Goal: Share content

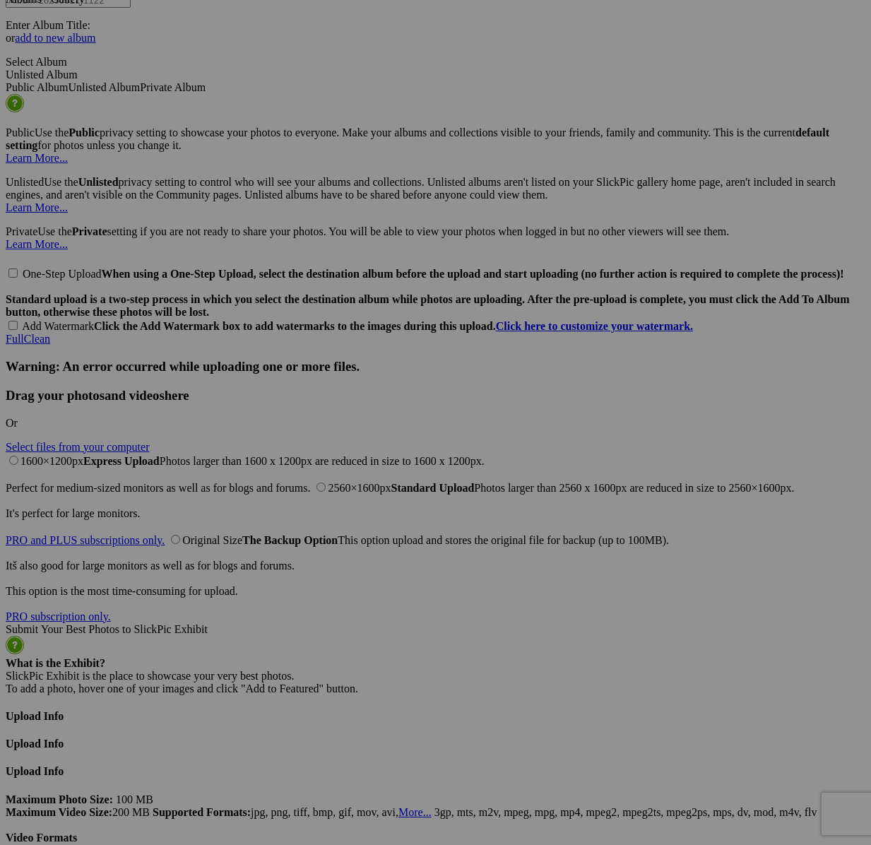
scroll to position [6055, 0]
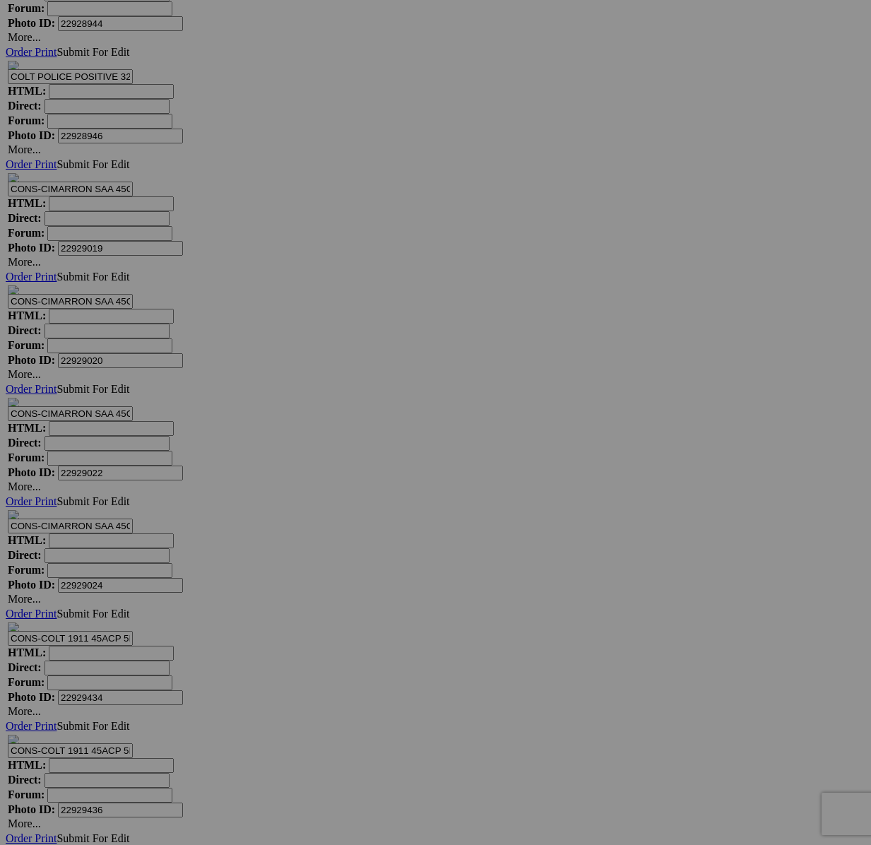
scroll to position [7332, 0]
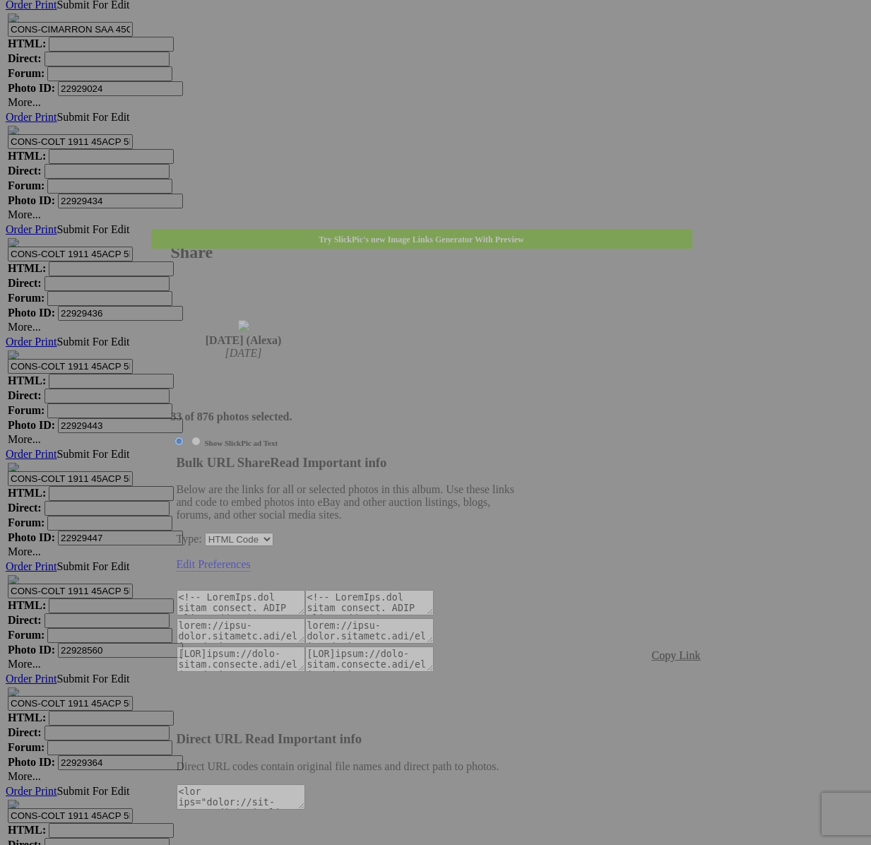
type textarea "<!-- SlickPic.com image hosting. HTML Bulk Share code Starts Here --> <div styl…"
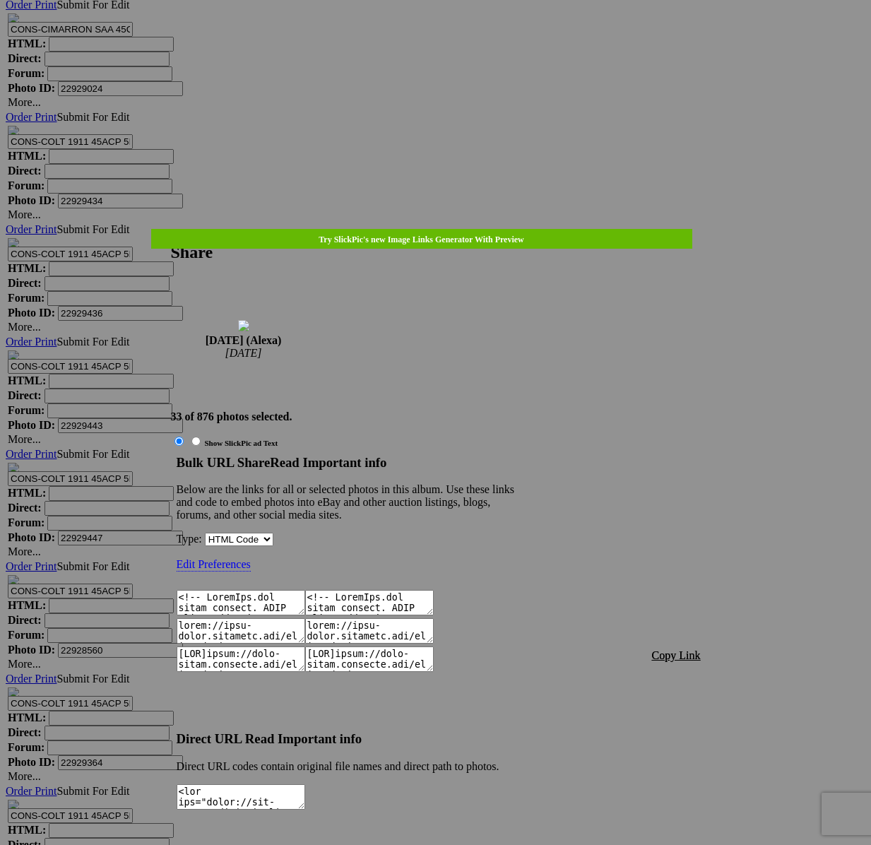
click at [678, 649] on span "Copy Link" at bounding box center [676, 655] width 49 height 12
click at [456, 44] on div at bounding box center [435, 422] width 871 height 845
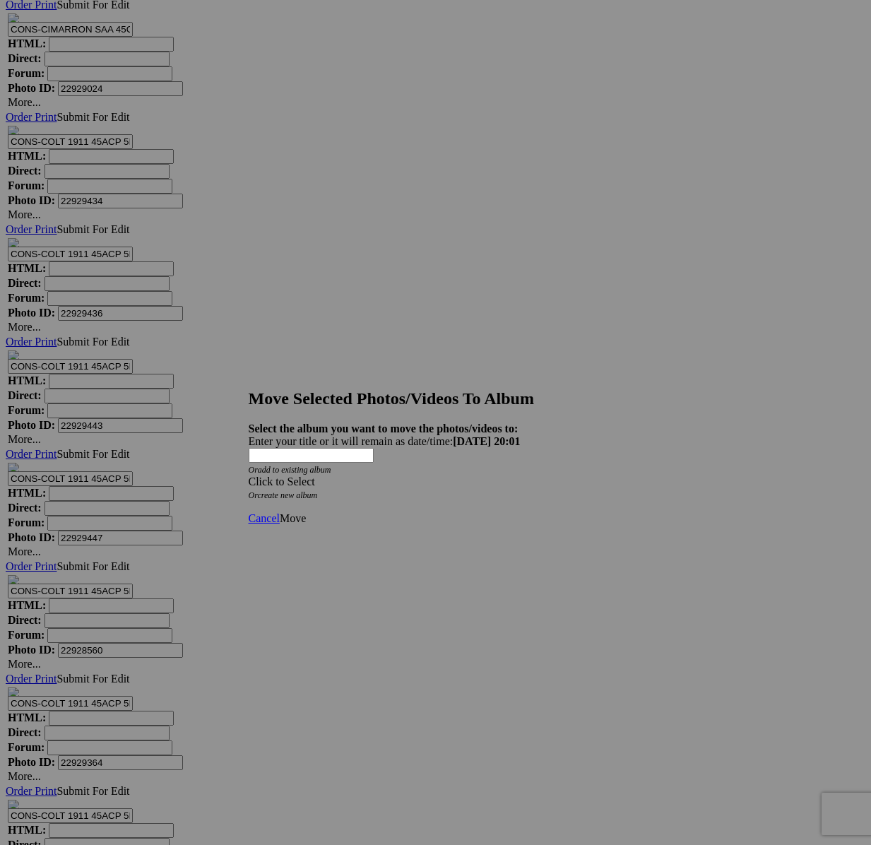
click at [501, 475] on div "Click to Select" at bounding box center [436, 481] width 374 height 13
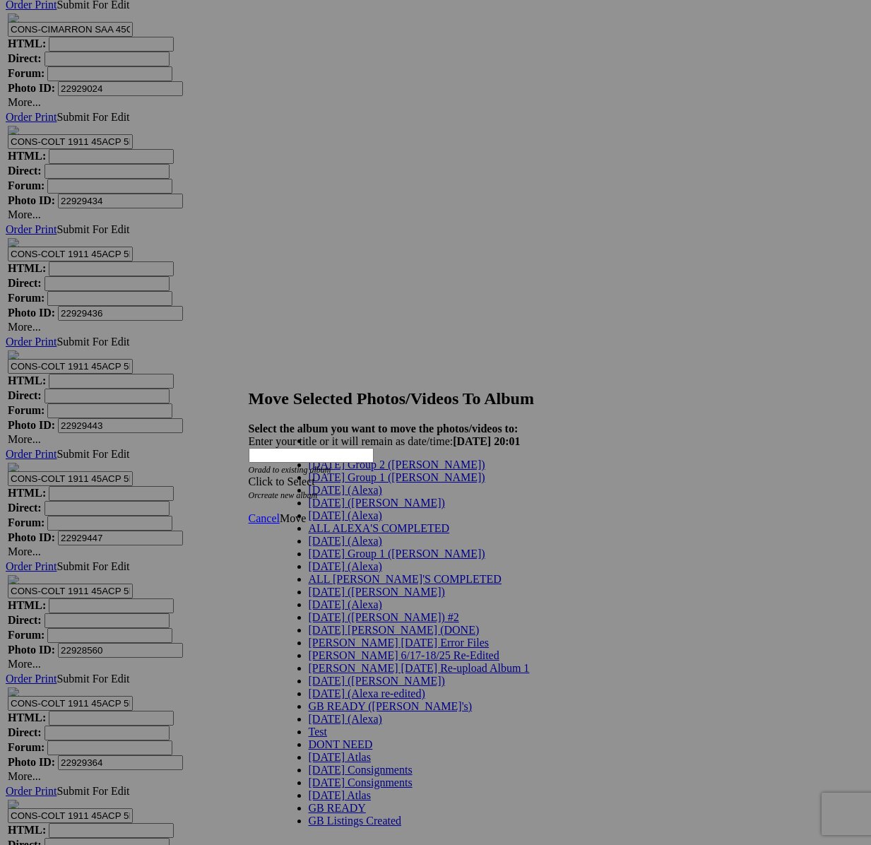
click at [327, 496] on span "[DATE] (Alexa)" at bounding box center [345, 490] width 73 height 12
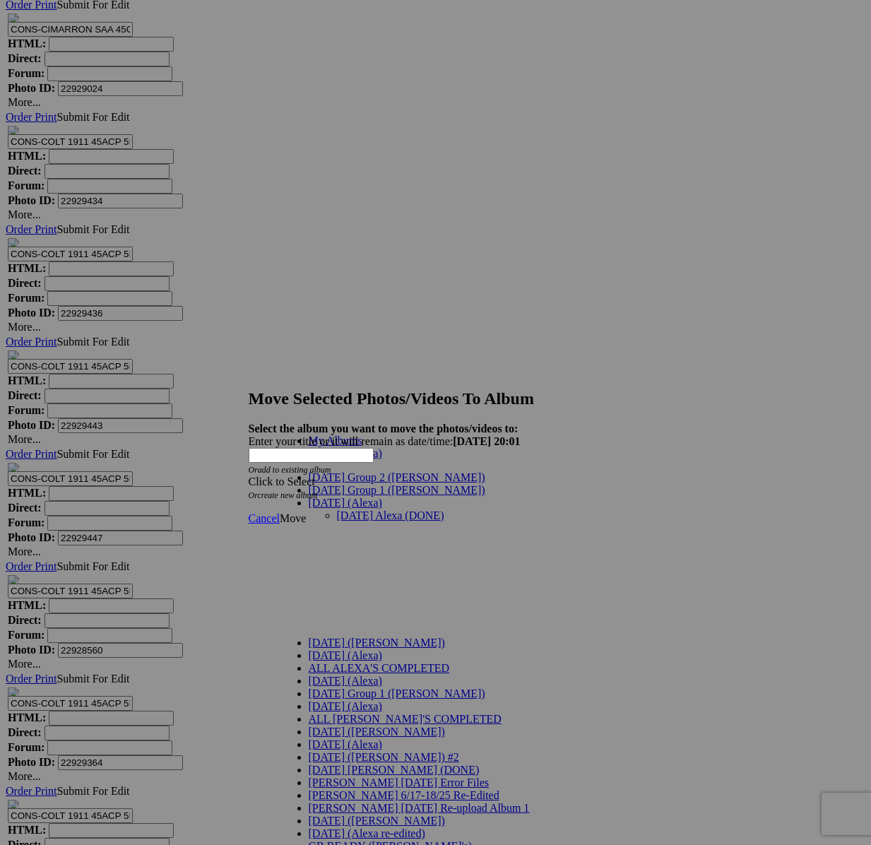
drag, startPoint x: 337, startPoint y: 493, endPoint x: 376, endPoint y: 489, distance: 39.1
click at [337, 509] on link "[DATE] Alexa (DONE)" at bounding box center [390, 515] width 107 height 12
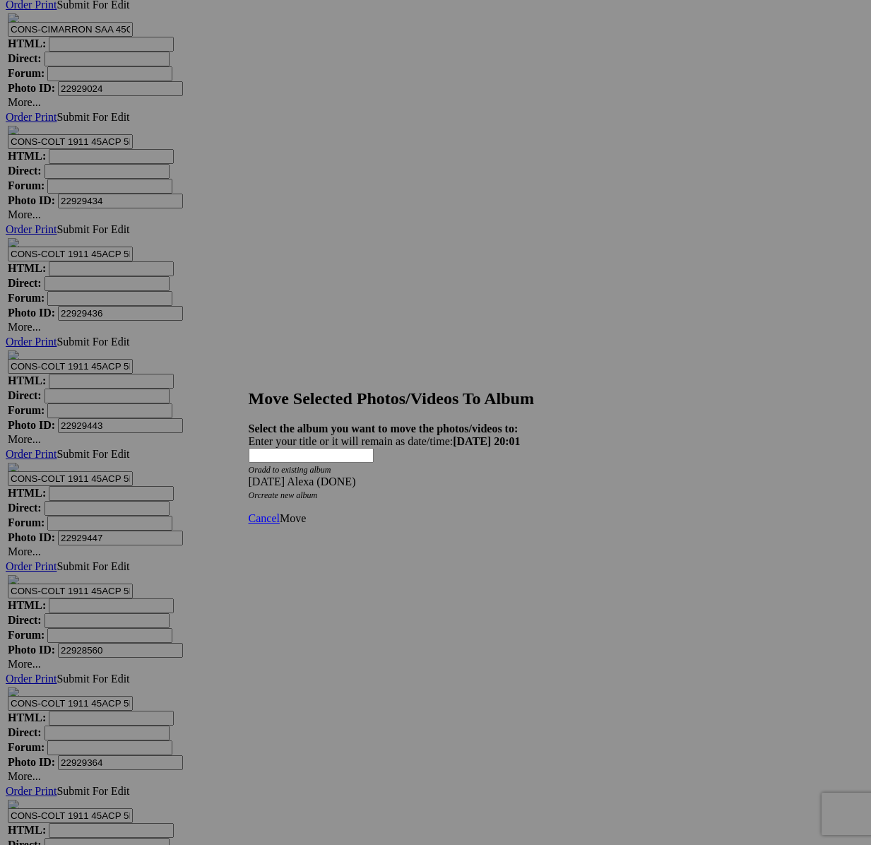
click at [306, 512] on link "Move" at bounding box center [293, 518] width 26 height 12
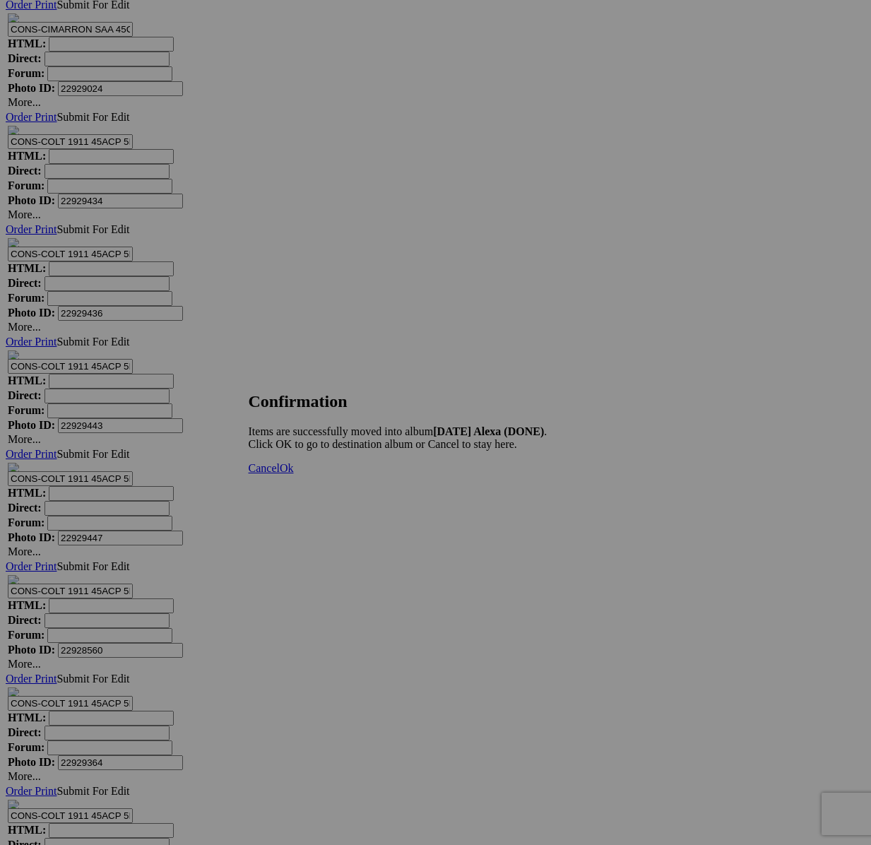
click at [280, 474] on span "Cancel" at bounding box center [264, 468] width 31 height 12
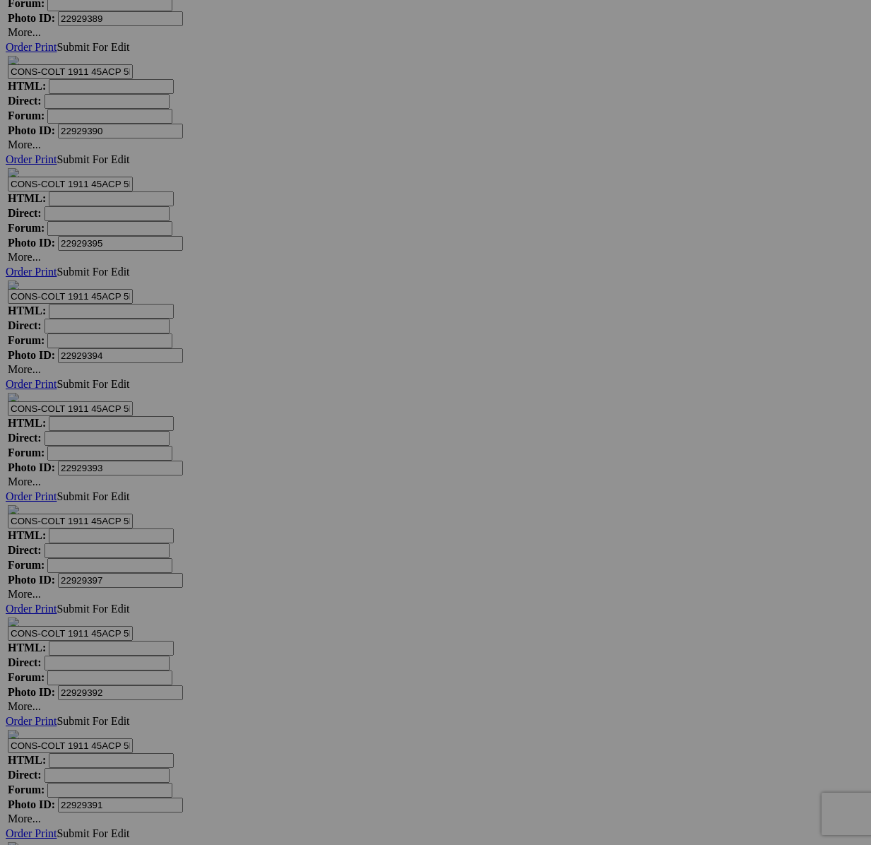
scroll to position [11933, 0]
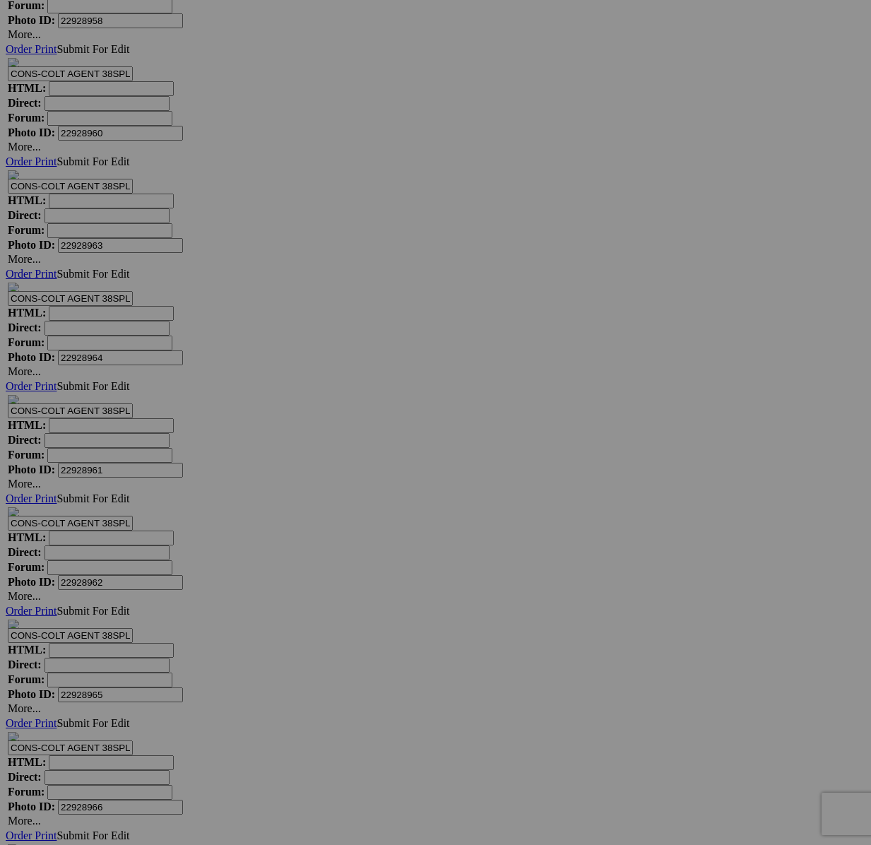
type textarea "<!-- SlickPic.com image hosting. HTML Bulk Share code Starts Here --> <div styl…"
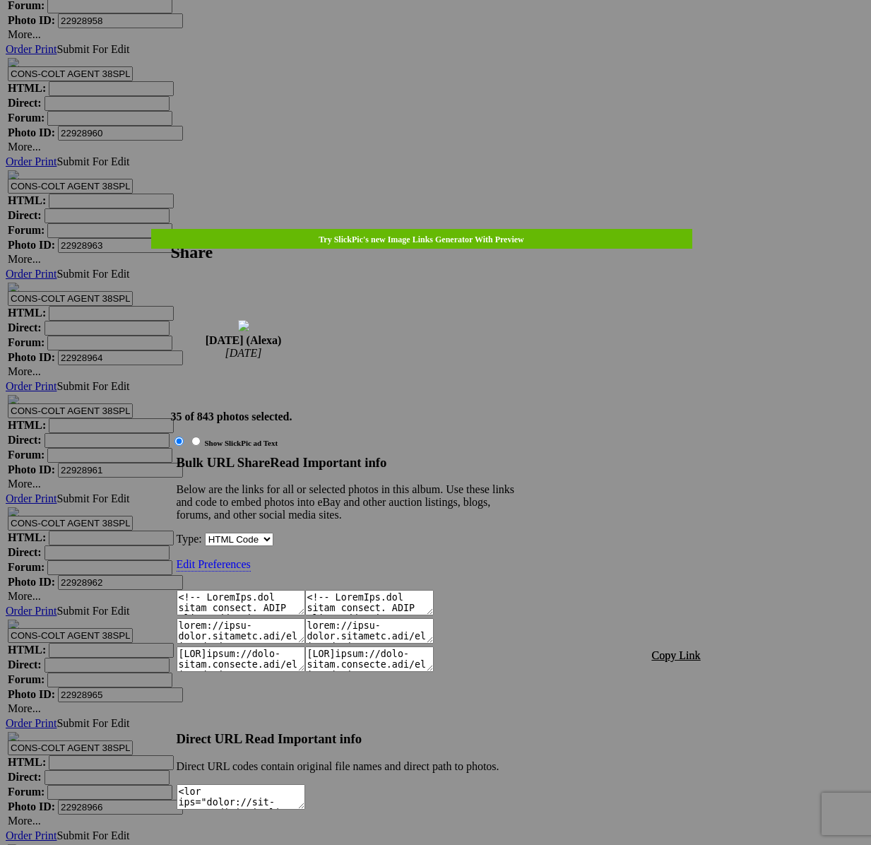
click at [672, 649] on span "Copy Link" at bounding box center [676, 655] width 49 height 12
click at [701, 243] on div "Share 9/10/25 (Alexa) Sep 17, 2025 35 of 843 photos selected. Show SlickPic ad …" at bounding box center [436, 542] width 530 height 598
drag, startPoint x: 711, startPoint y: 234, endPoint x: 625, endPoint y: 157, distance: 115.1
click at [171, 229] on link at bounding box center [171, 229] width 0 height 0
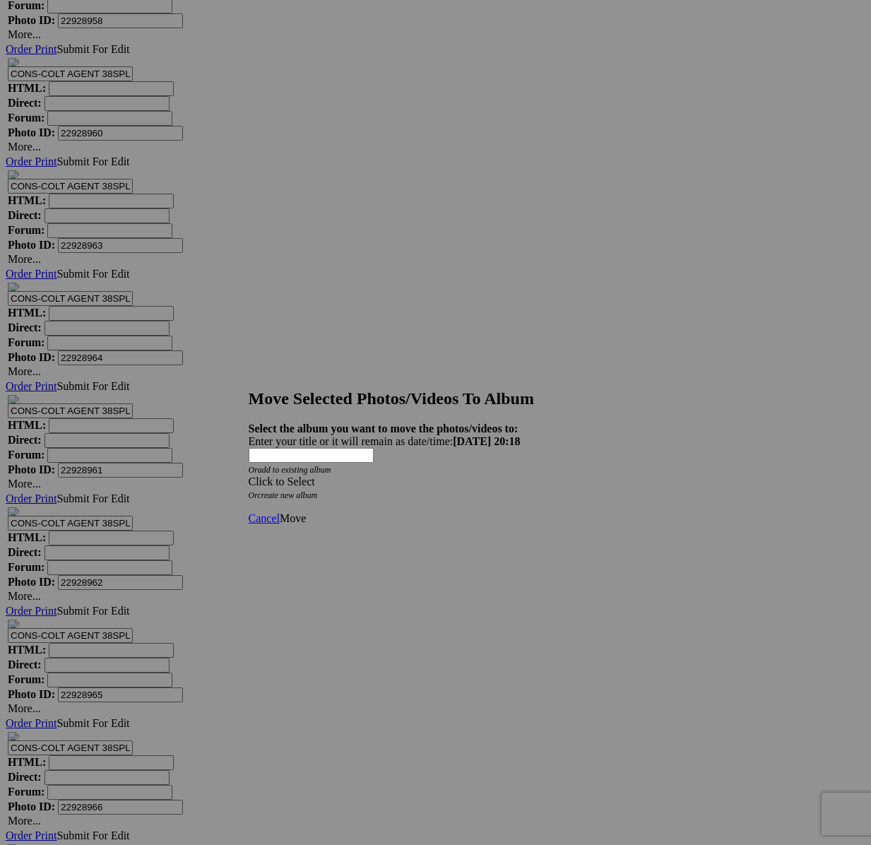
click at [373, 475] on div "Click to Select" at bounding box center [436, 481] width 374 height 13
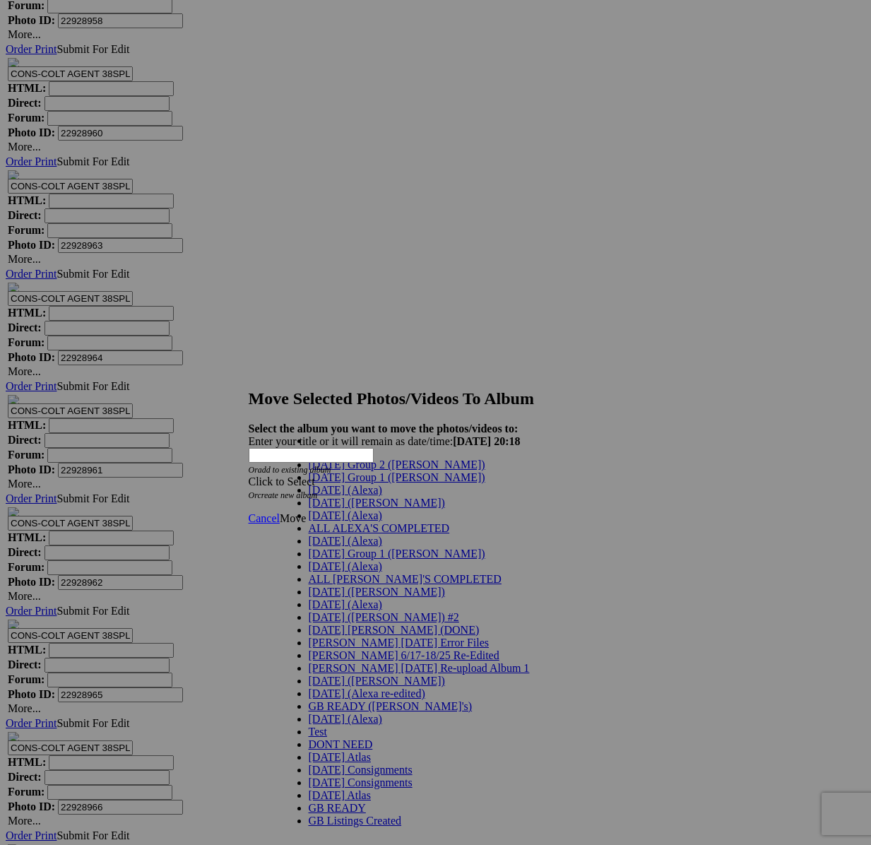
click at [358, 496] on link "[DATE] (Alexa)" at bounding box center [345, 490] width 73 height 12
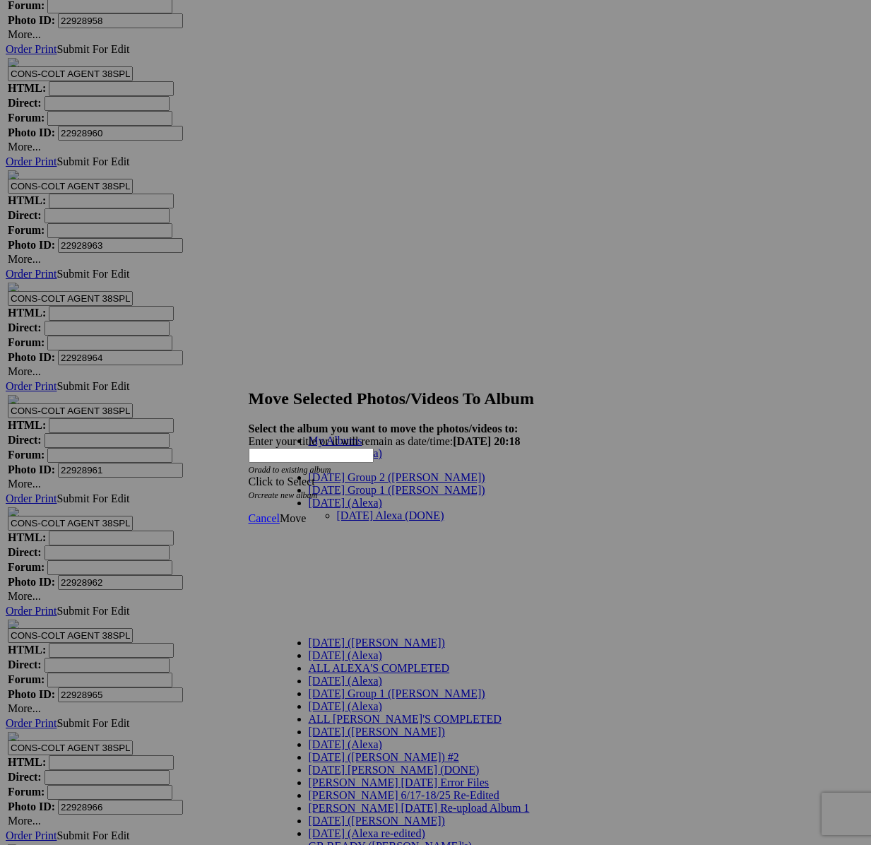
click at [338, 509] on link "[DATE] Alexa (DONE)" at bounding box center [390, 515] width 107 height 12
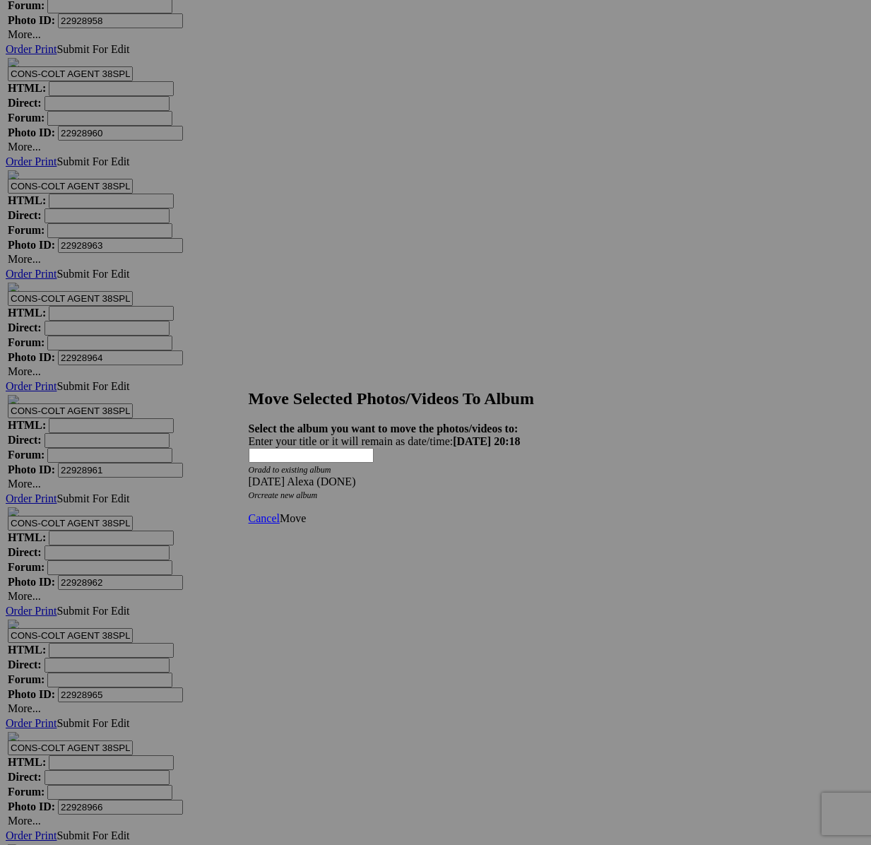
click at [306, 512] on span "Move" at bounding box center [293, 518] width 26 height 12
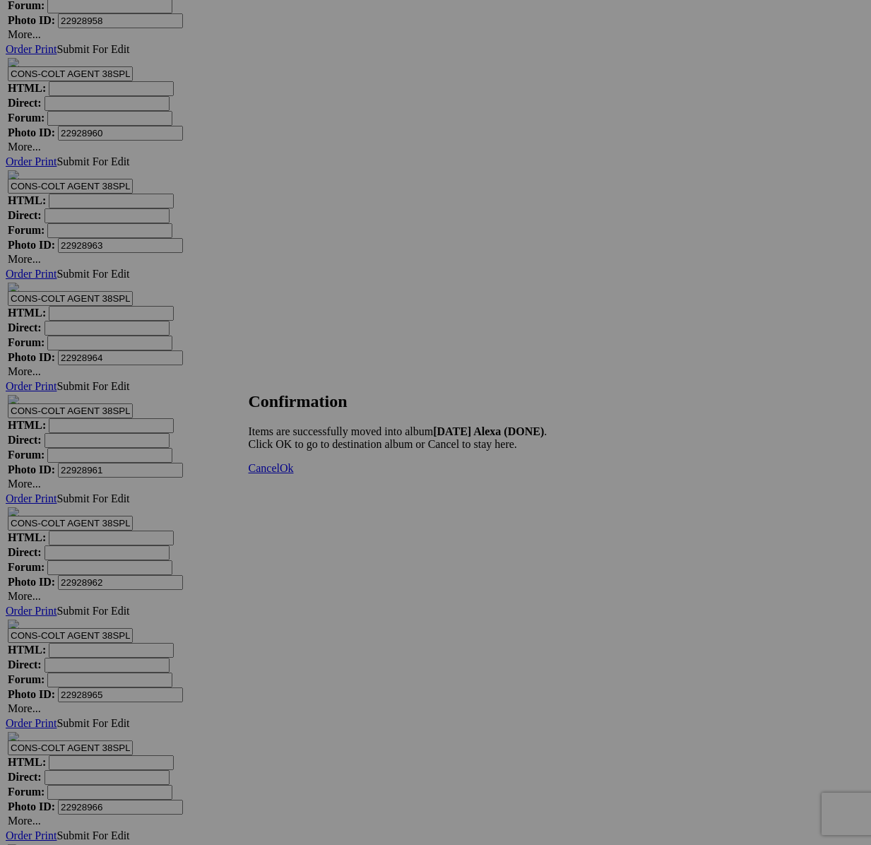
click at [280, 474] on span "Cancel" at bounding box center [264, 468] width 31 height 12
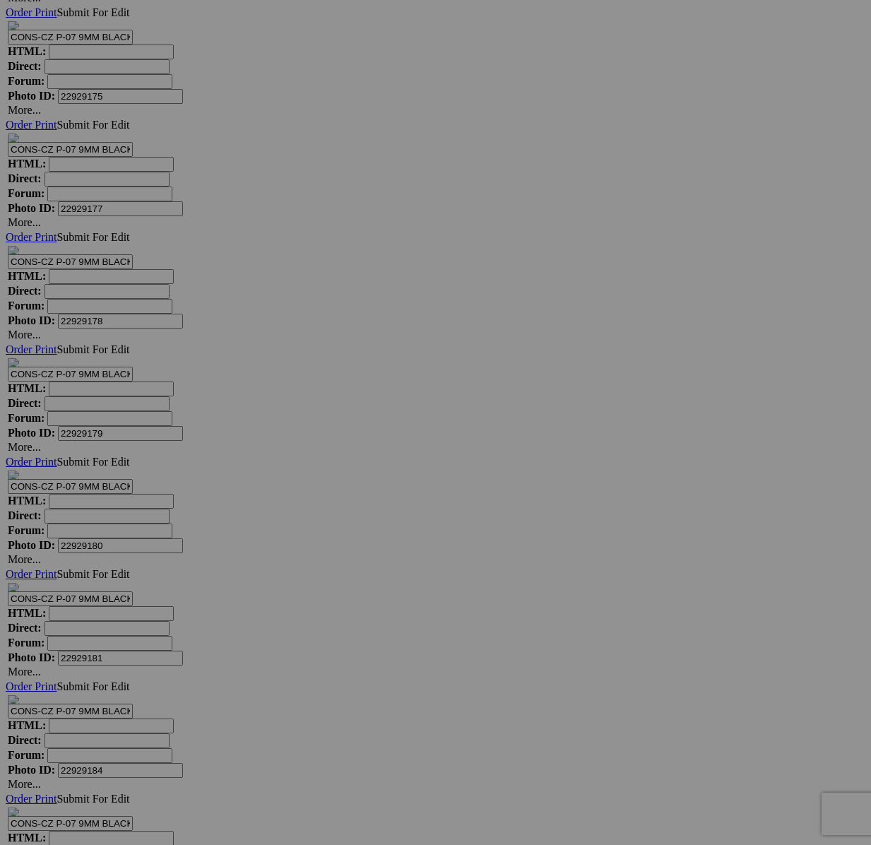
scroll to position [30946, 0]
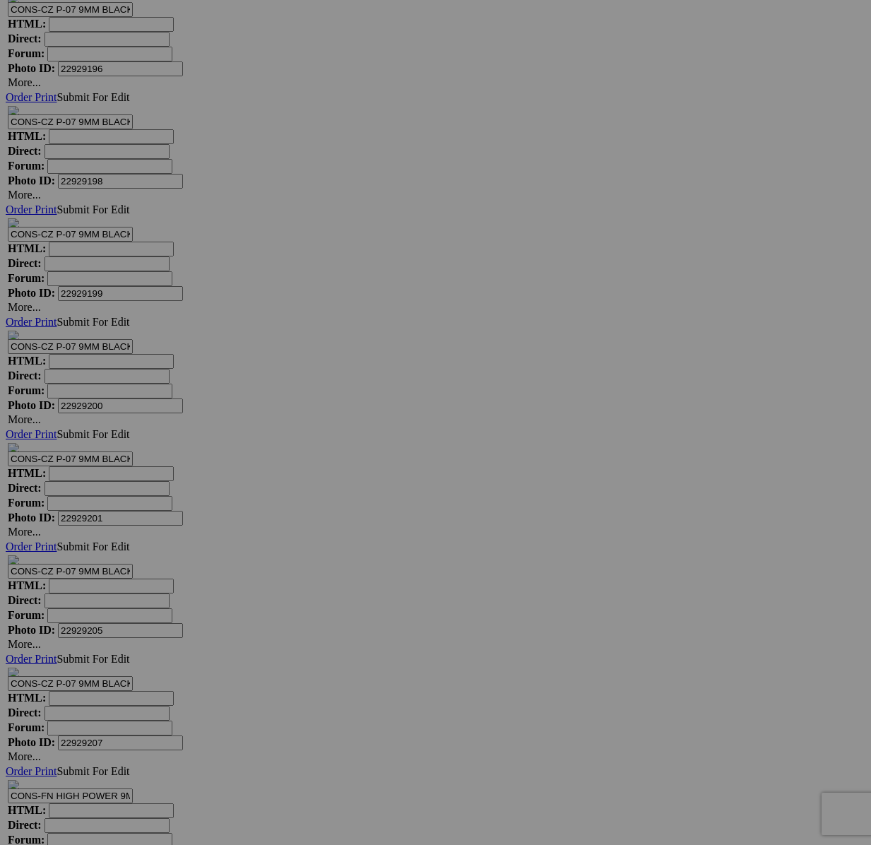
scroll to position [32936, 0]
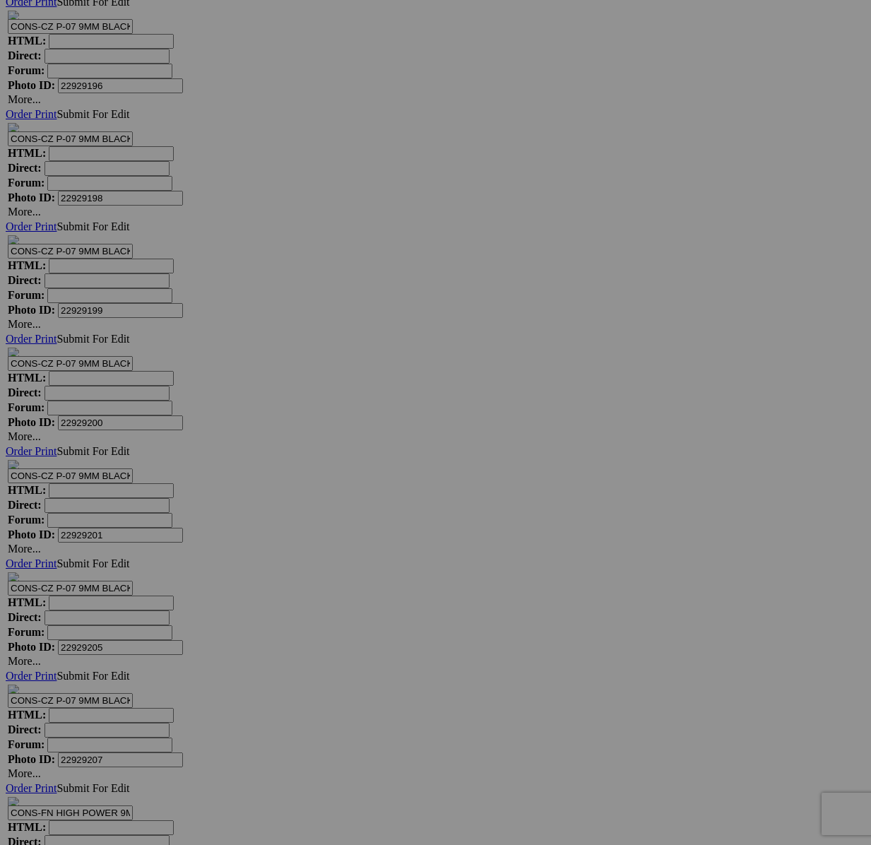
type textarea "<!-- SlickPic.com image hosting. HTML Bulk Share code Starts Here --> <div styl…"
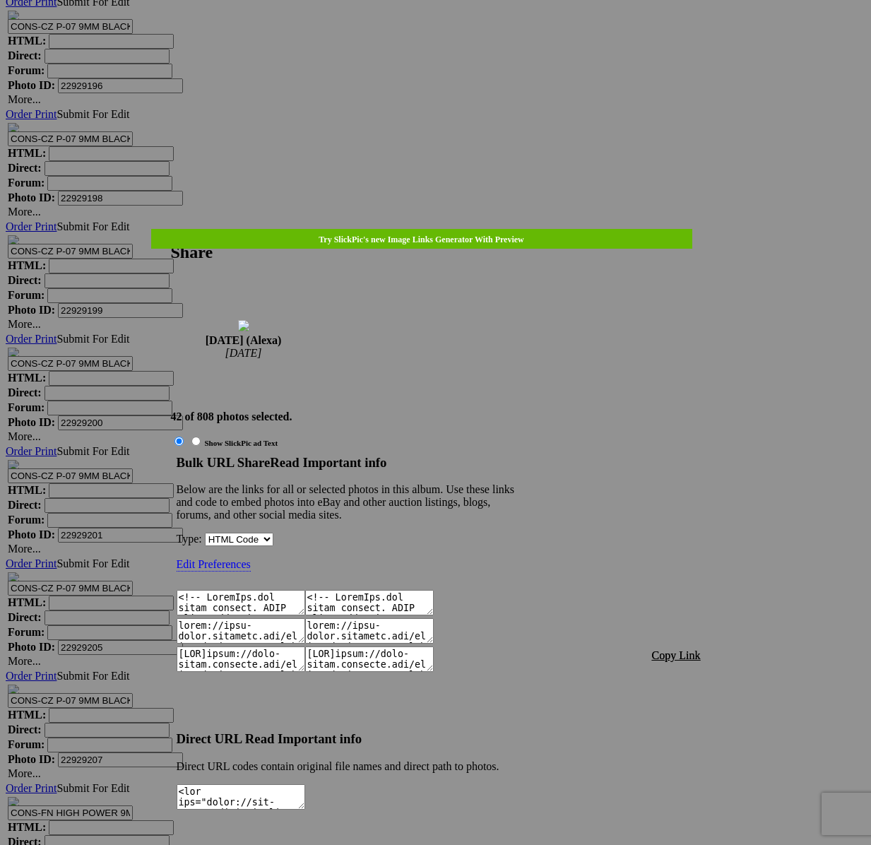
click at [678, 649] on span "Copy Link" at bounding box center [676, 655] width 49 height 12
click at [435, 40] on div at bounding box center [435, 422] width 871 height 845
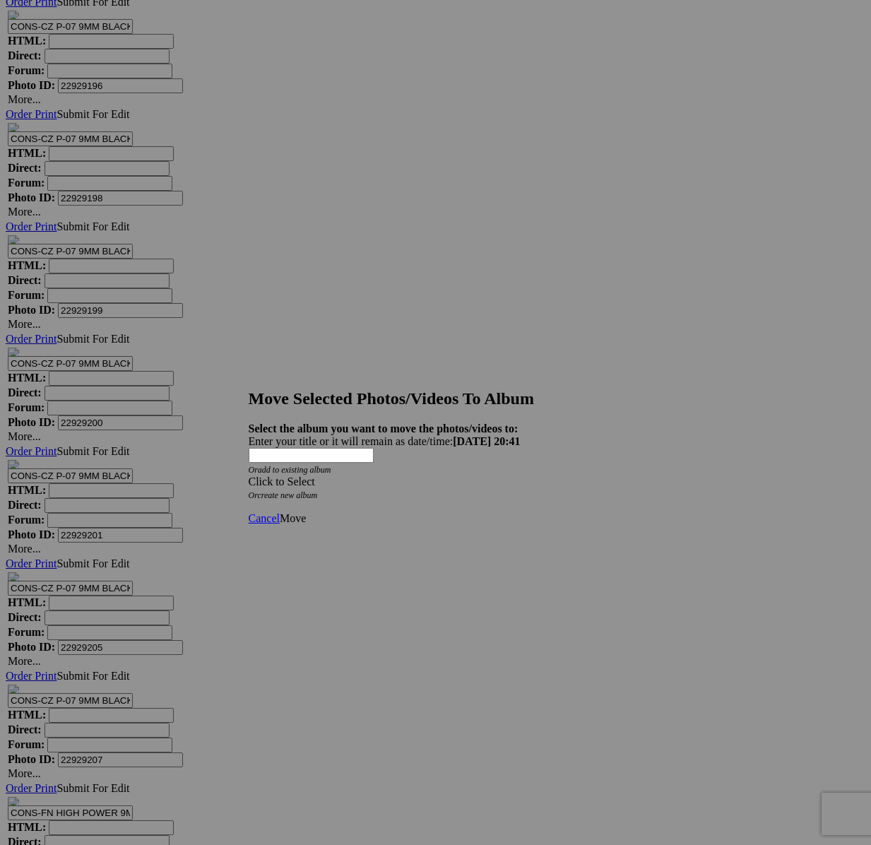
click at [433, 475] on div "Click to Select" at bounding box center [436, 481] width 374 height 13
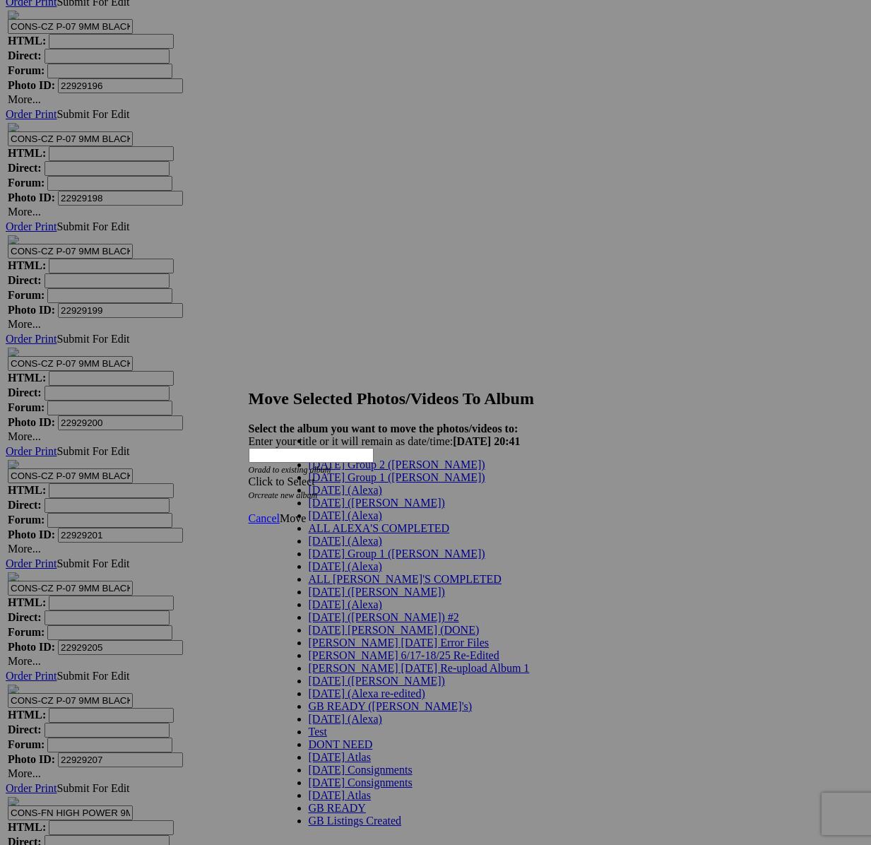
click at [358, 496] on link "[DATE] (Alexa)" at bounding box center [345, 490] width 73 height 12
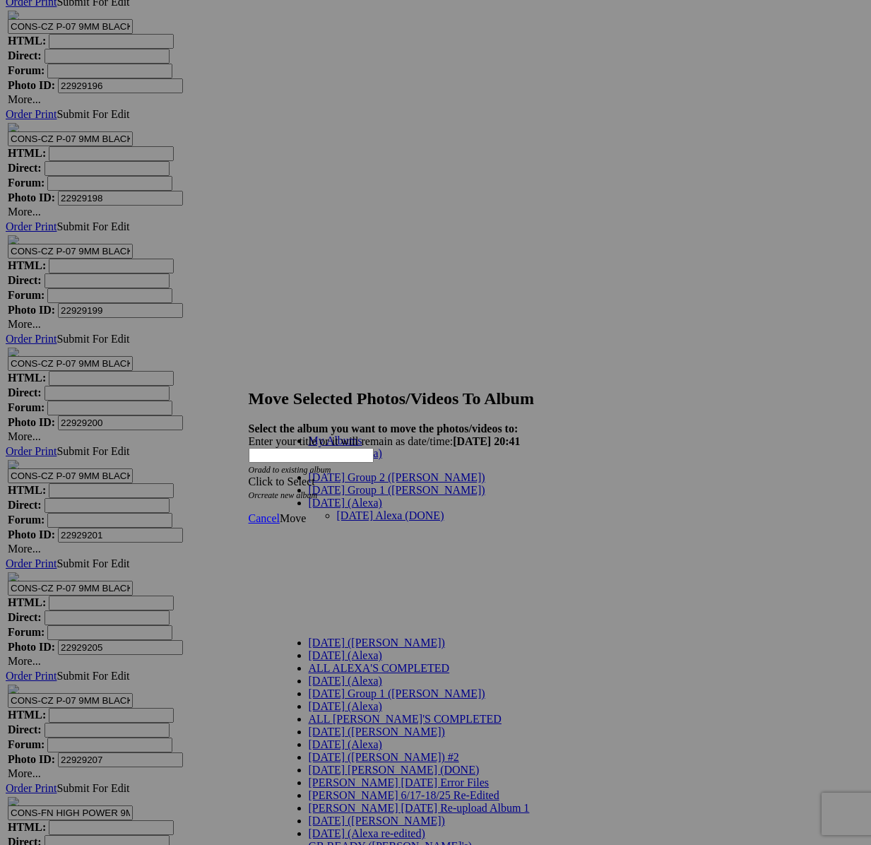
click at [346, 509] on link "[DATE] Alexa (DONE)" at bounding box center [390, 515] width 107 height 12
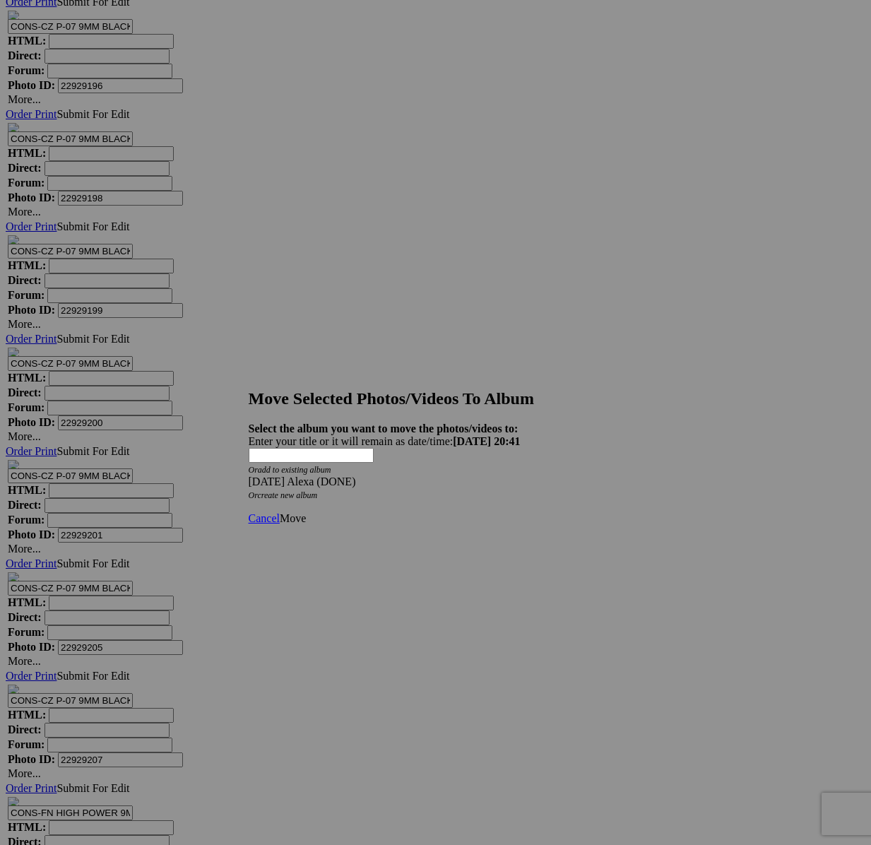
click at [306, 512] on span "Move" at bounding box center [293, 518] width 26 height 12
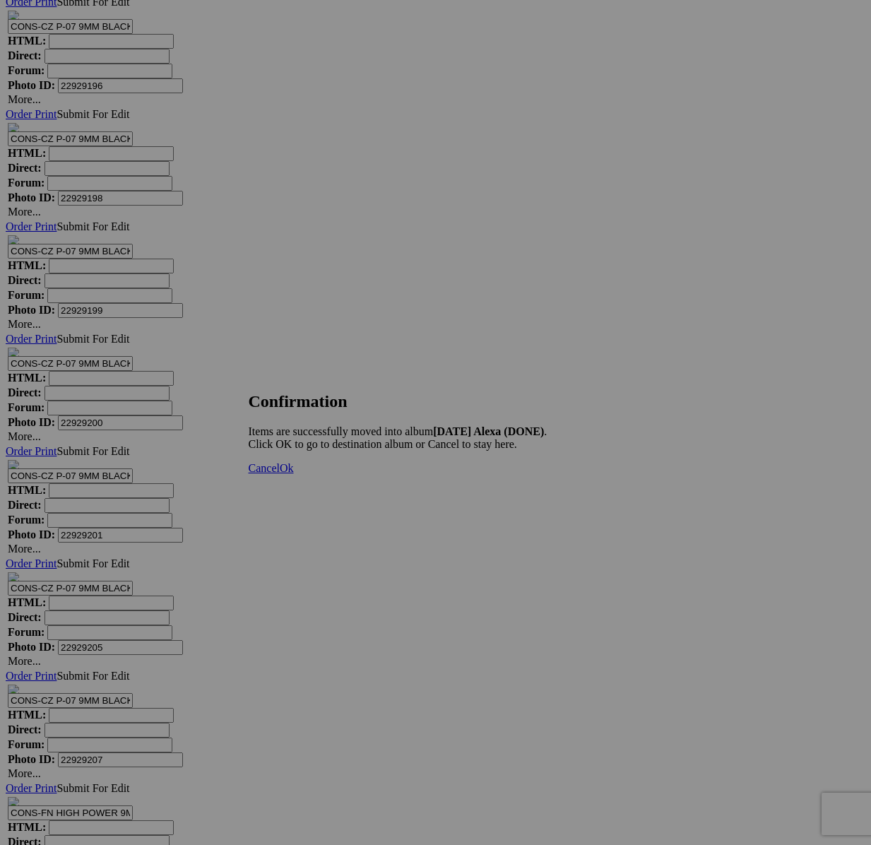
click at [280, 474] on span "Cancel" at bounding box center [264, 468] width 31 height 12
